Goal: Check status: Check status

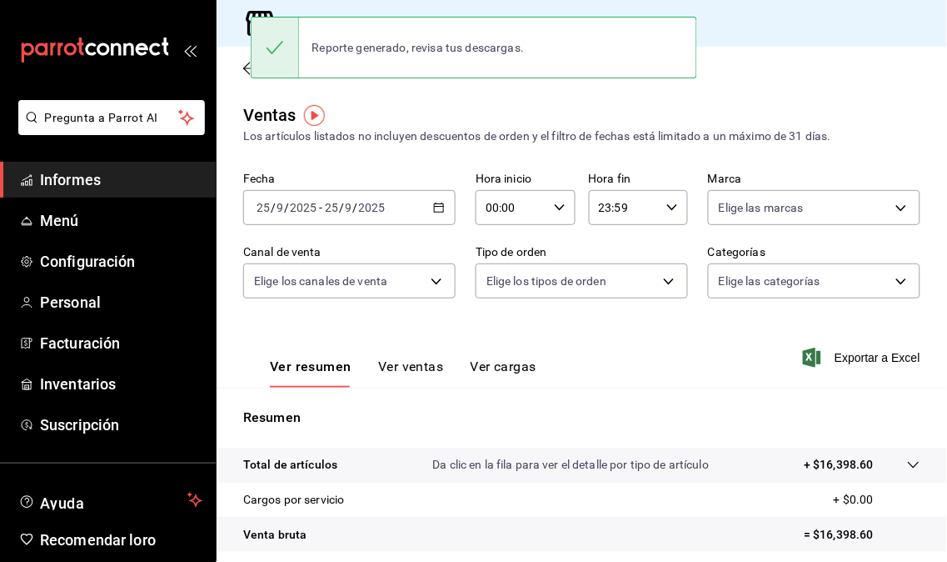
click at [855, 62] on div "Regresar" at bounding box center [582, 68] width 731 height 42
click at [43, 190] on span "Informes" at bounding box center [121, 179] width 162 height 22
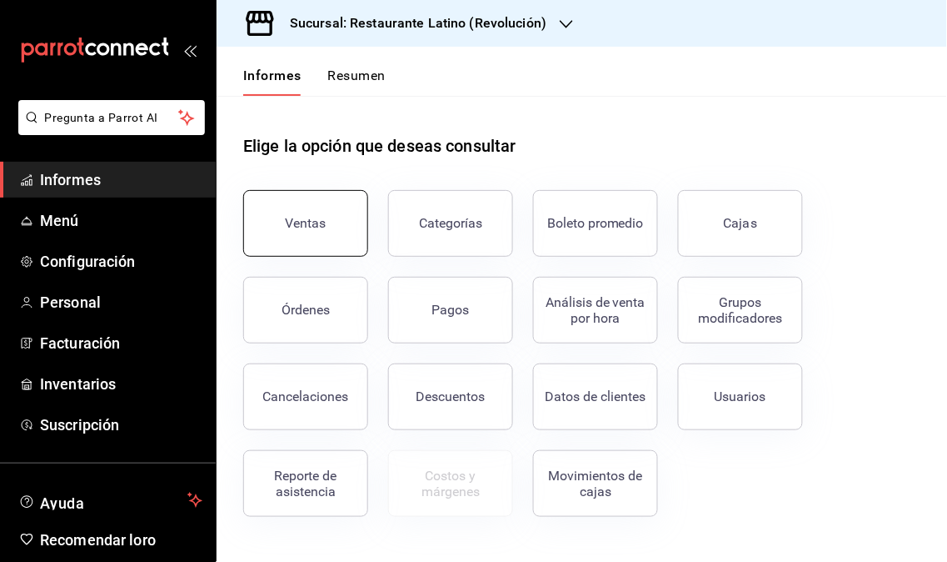
click at [330, 219] on button "Ventas" at bounding box center [305, 223] width 125 height 67
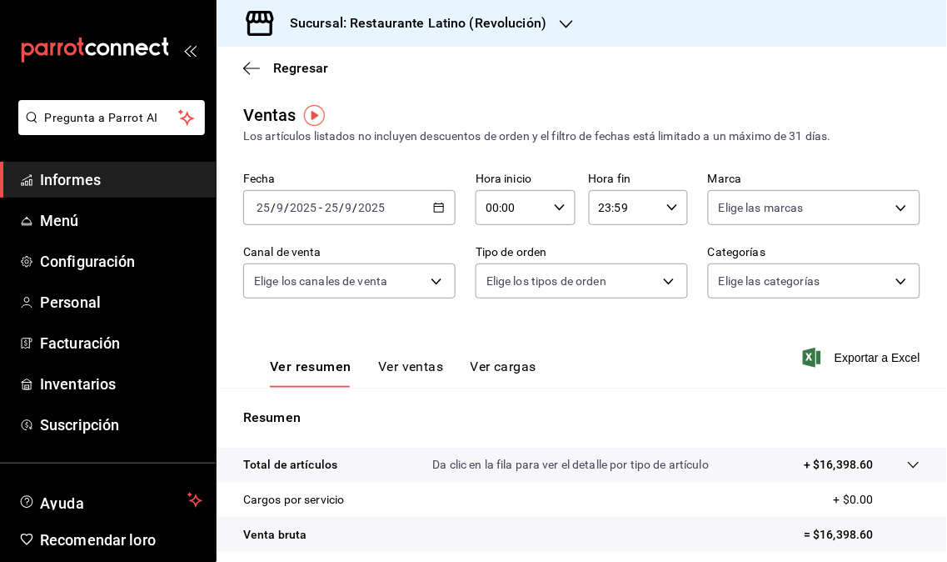
click at [438, 209] on \(Stroke\) "button" at bounding box center [439, 207] width 10 height 9
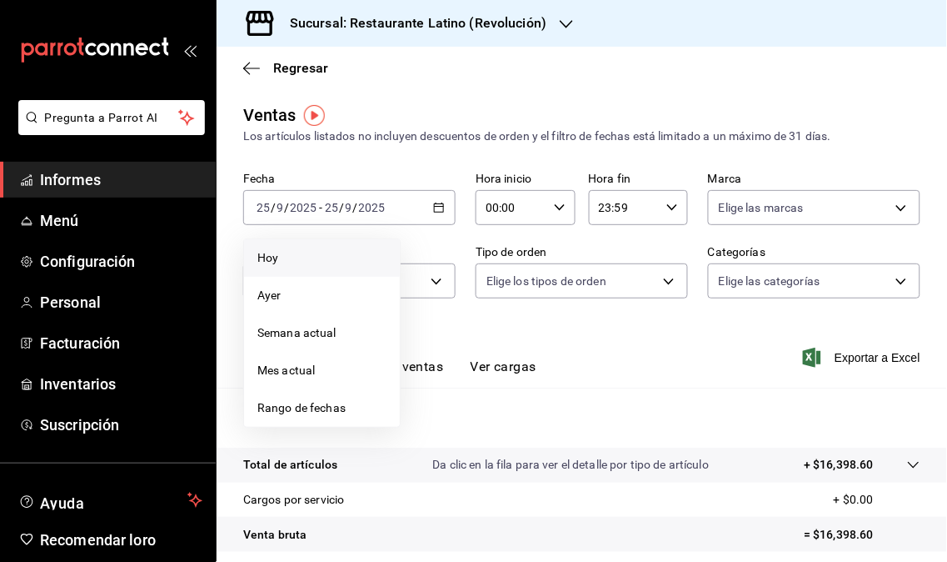
click at [321, 272] on li "Hoy" at bounding box center [322, 257] width 156 height 37
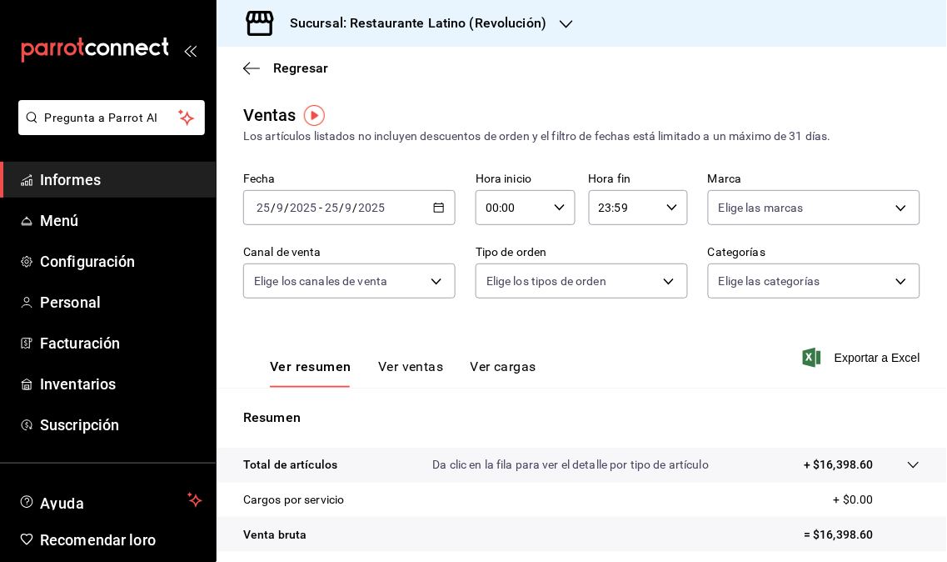
click at [427, 210] on div "[DATE] [DATE] - [DATE] [DATE]" at bounding box center [349, 207] width 212 height 35
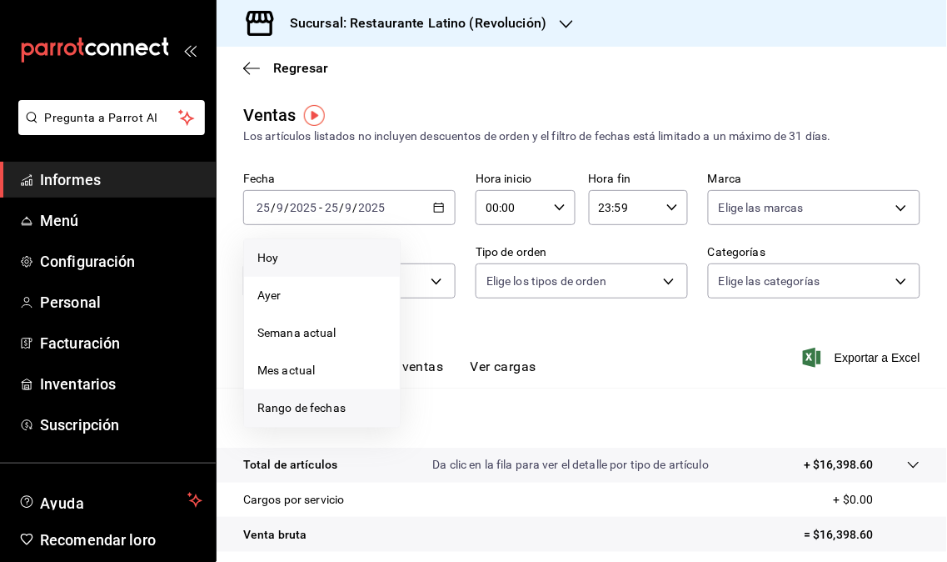
click at [301, 397] on li "Rango de fechas" at bounding box center [322, 407] width 156 height 37
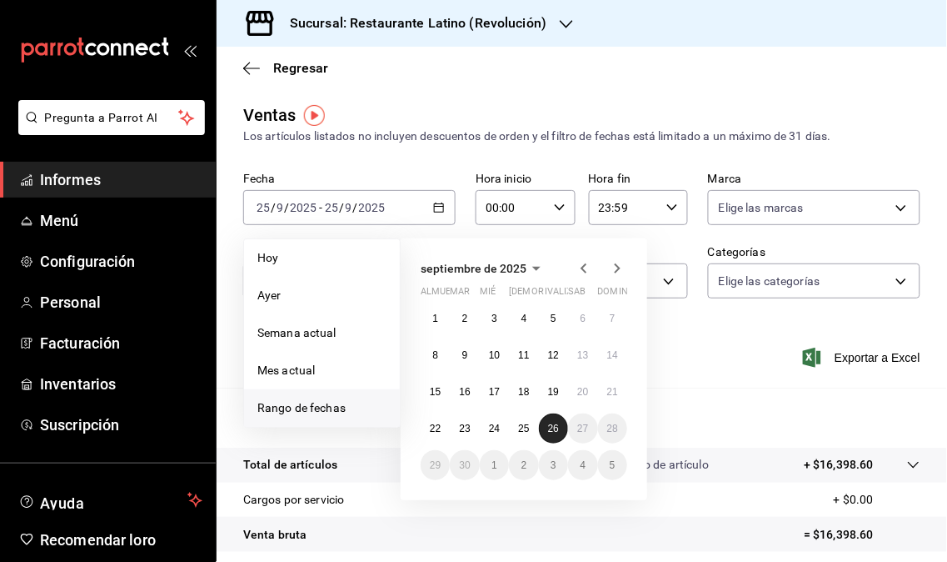
click at [551, 430] on font "26" at bounding box center [553, 428] width 11 height 12
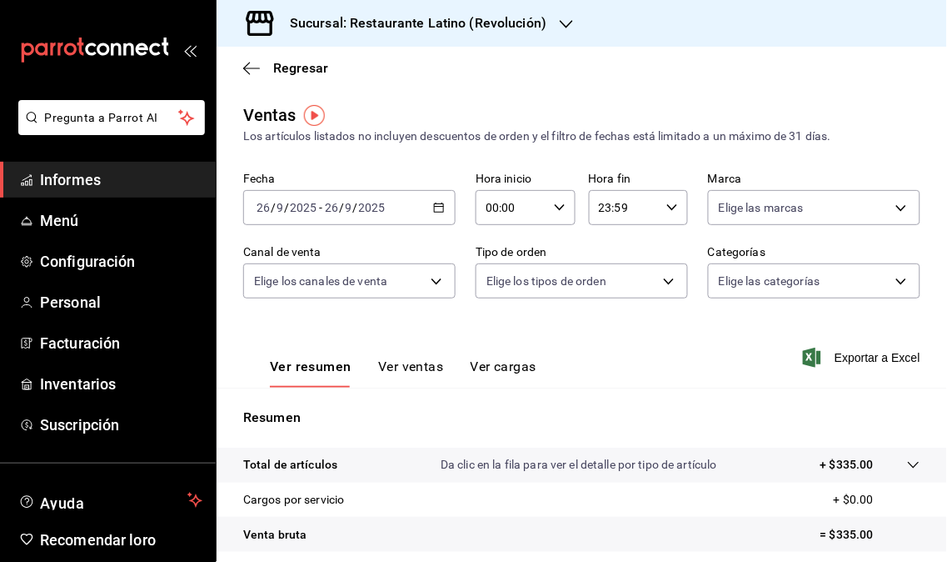
click at [556, 21] on div "Sucursal: Restaurante Latino (Revolución)" at bounding box center [405, 23] width 350 height 47
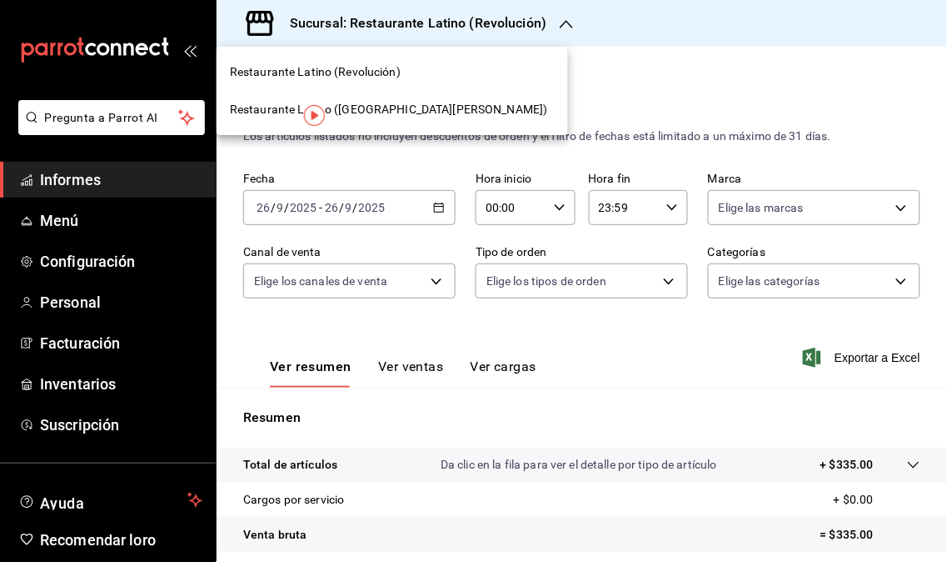
click at [417, 115] on span "Restaurante Latino ([GEOGRAPHIC_DATA][PERSON_NAME])" at bounding box center [389, 109] width 318 height 17
